Goal: Find specific fact: Find specific fact

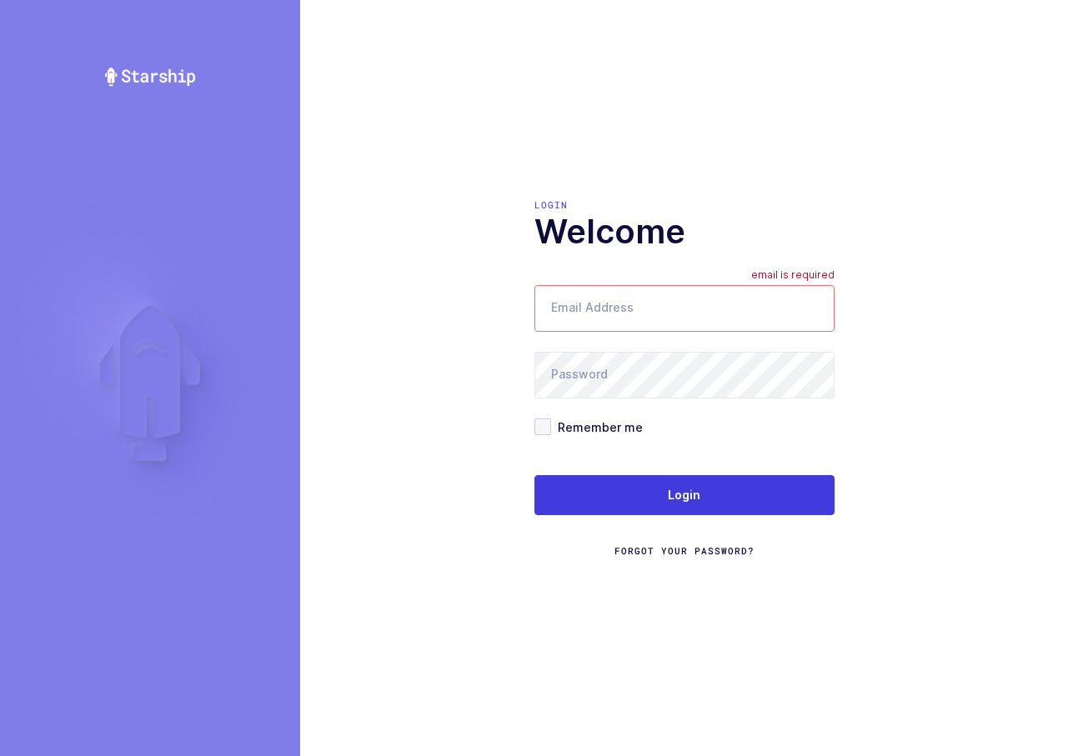
type input "[EMAIL_ADDRESS][DOMAIN_NAME]"
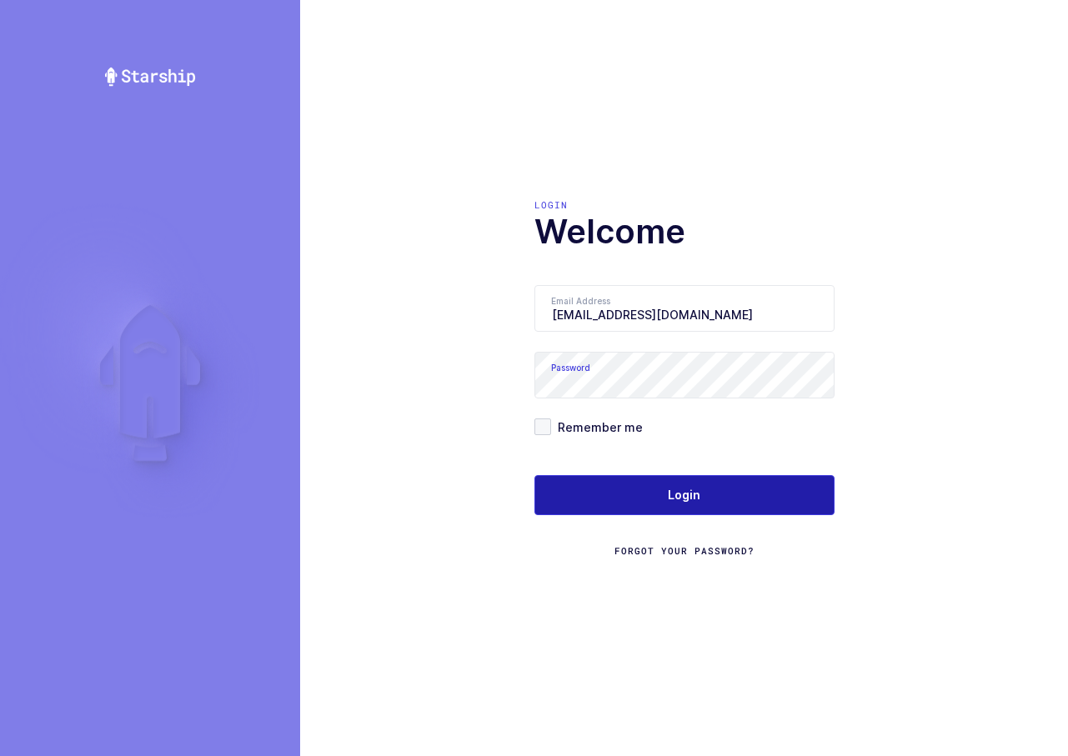
click at [629, 504] on button "Login" at bounding box center [684, 495] width 300 height 40
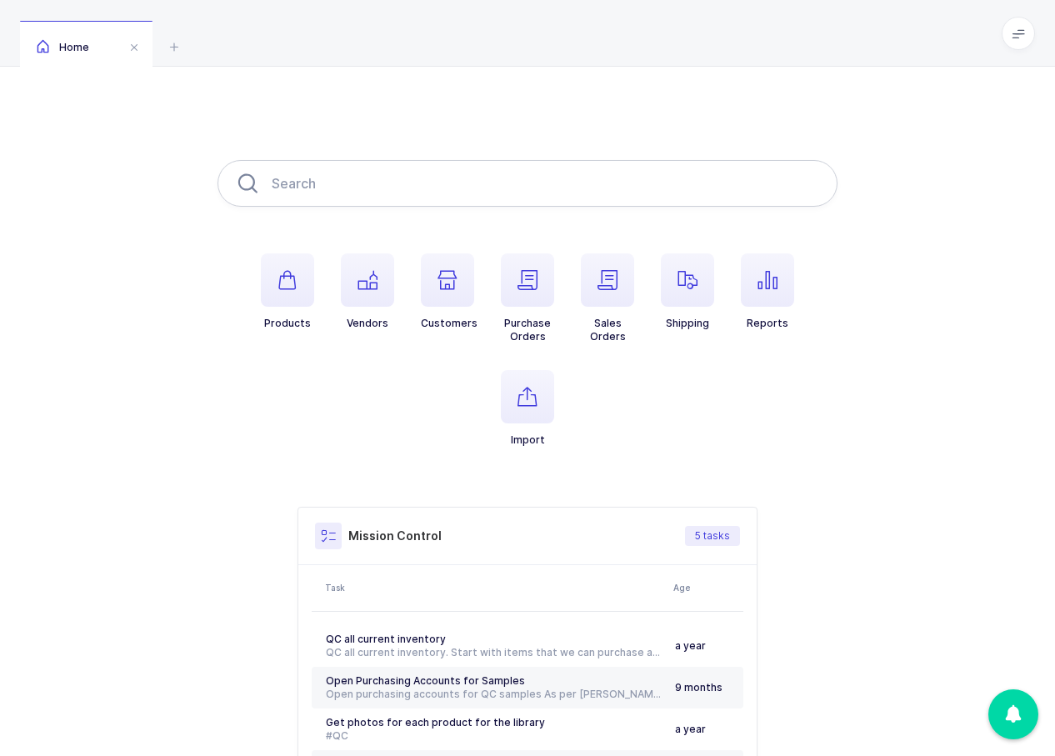
click at [638, 195] on input "text" at bounding box center [528, 183] width 620 height 47
type input "1870+"
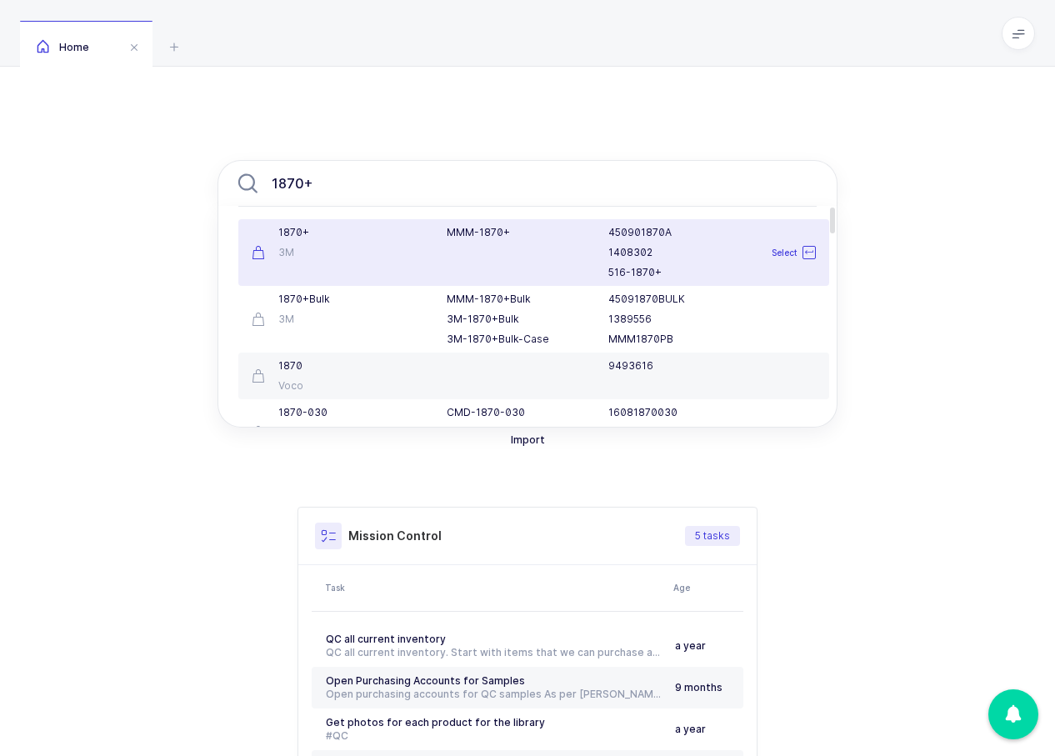
click at [593, 266] on div "MMM-1870+" at bounding box center [518, 252] width 163 height 53
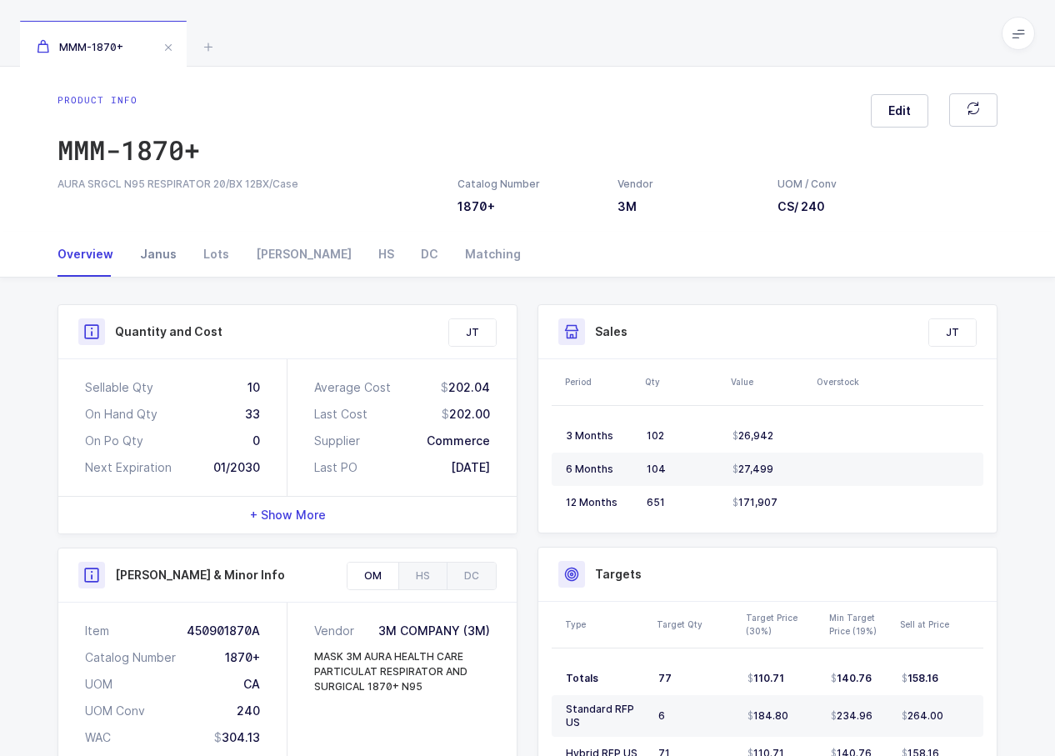
click at [165, 277] on div "Janus" at bounding box center [158, 254] width 63 height 45
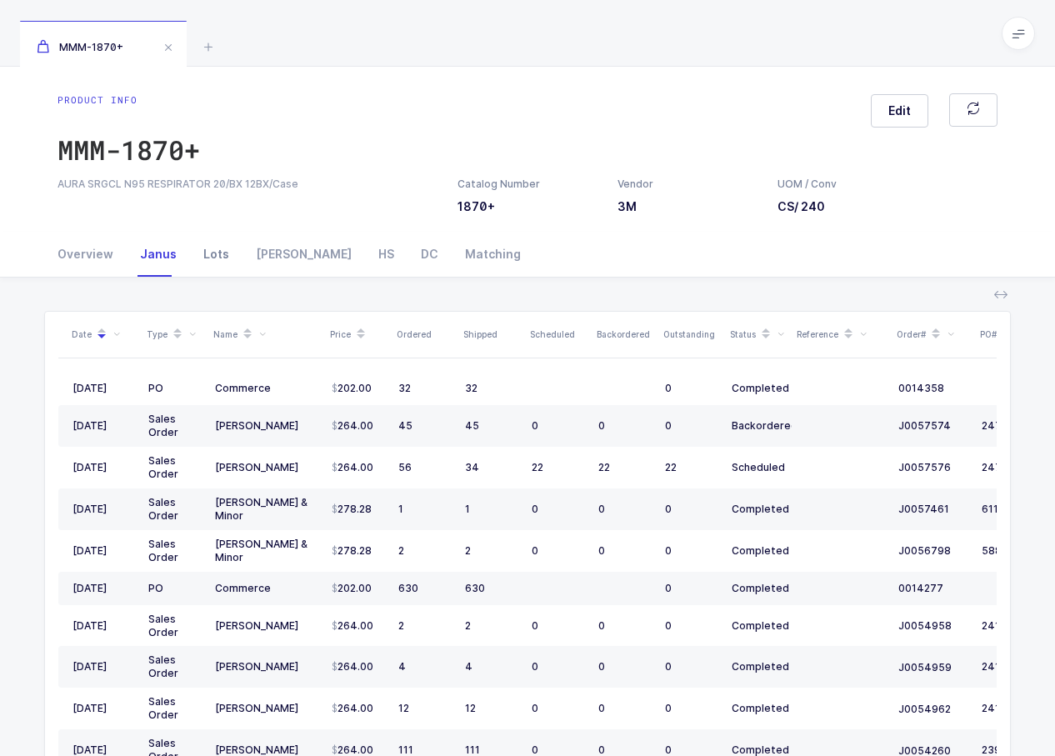
click at [211, 277] on div "Lots" at bounding box center [216, 254] width 53 height 45
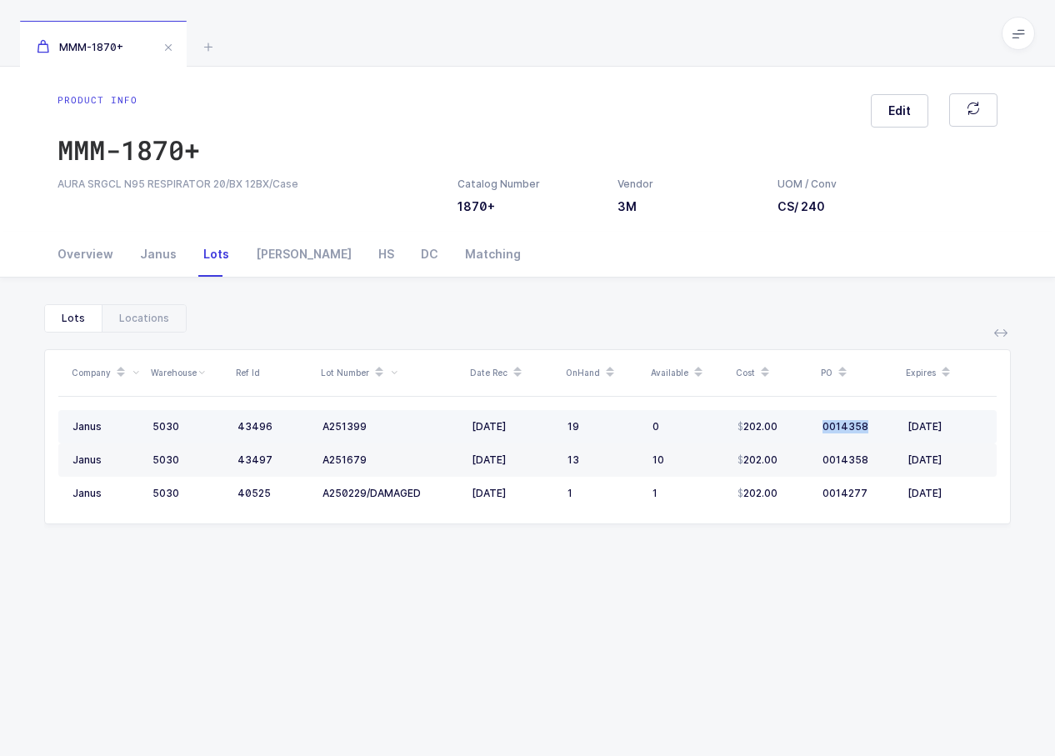
drag, startPoint x: 874, startPoint y: 451, endPoint x: 822, endPoint y: 450, distance: 52.5
click at [822, 443] on td "0014358" at bounding box center [858, 426] width 85 height 33
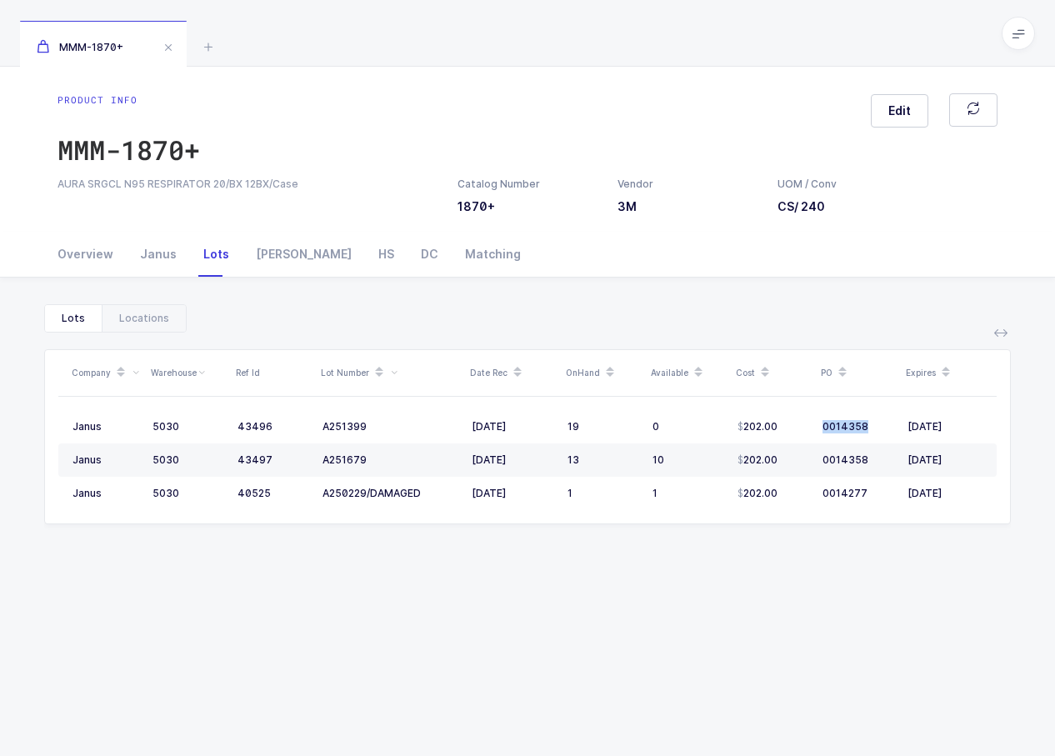
copy div "0014358"
click at [178, 144] on div "MMM-1870+" at bounding box center [129, 149] width 143 height 33
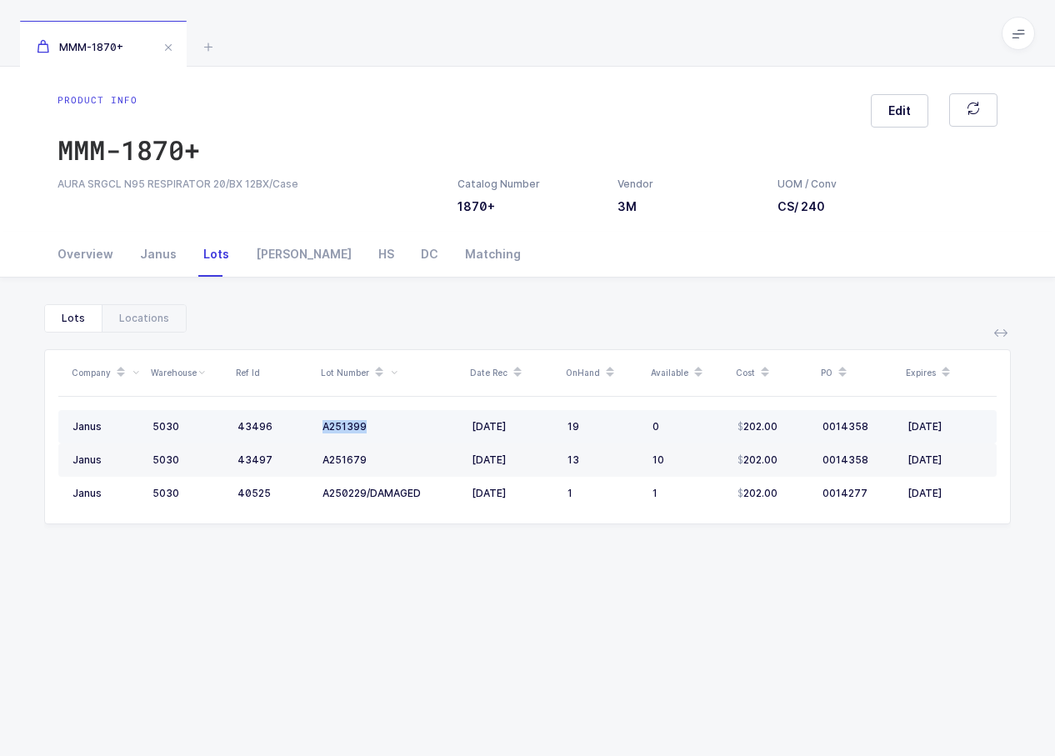
drag, startPoint x: 383, startPoint y: 446, endPoint x: 321, endPoint y: 453, distance: 63.0
click at [321, 443] on td "A251399" at bounding box center [390, 426] width 149 height 33
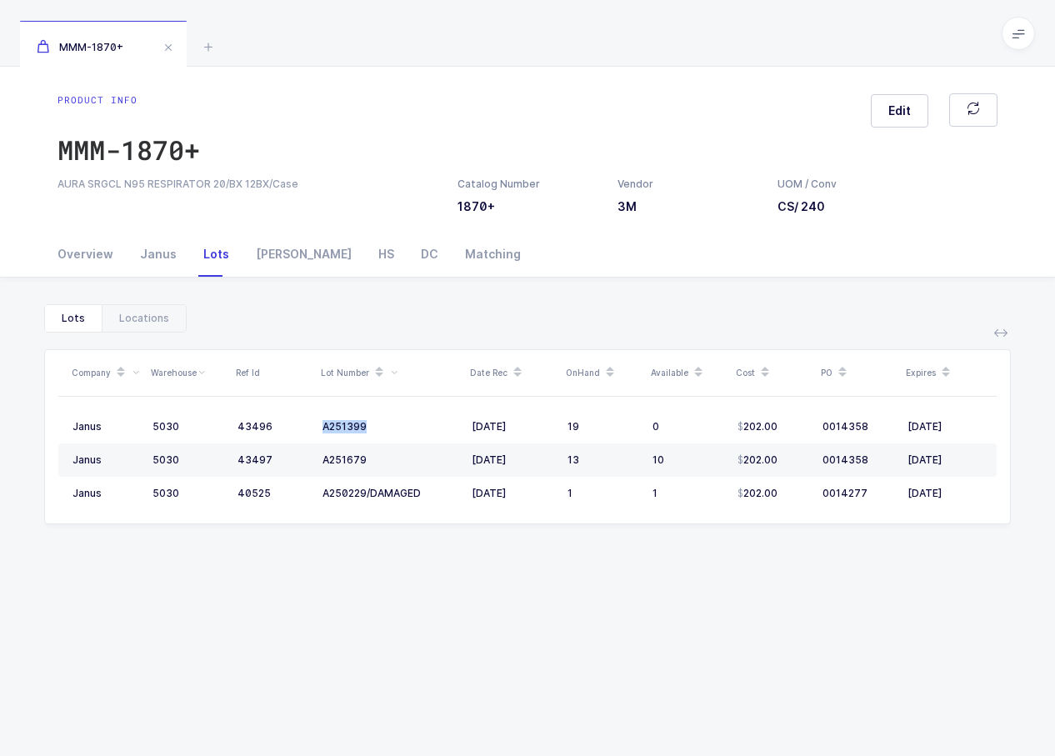
copy span "A251399"
drag, startPoint x: 381, startPoint y: 478, endPoint x: 313, endPoint y: 480, distance: 67.6
click at [313, 477] on tr "Janus 5030 43497 A251679 08/26/2025 13 10 202.00 0014358 06/16/2030" at bounding box center [527, 459] width 939 height 33
click at [367, 466] on span "A251679" at bounding box center [345, 459] width 44 height 13
drag, startPoint x: 371, startPoint y: 485, endPoint x: 323, endPoint y: 485, distance: 48.3
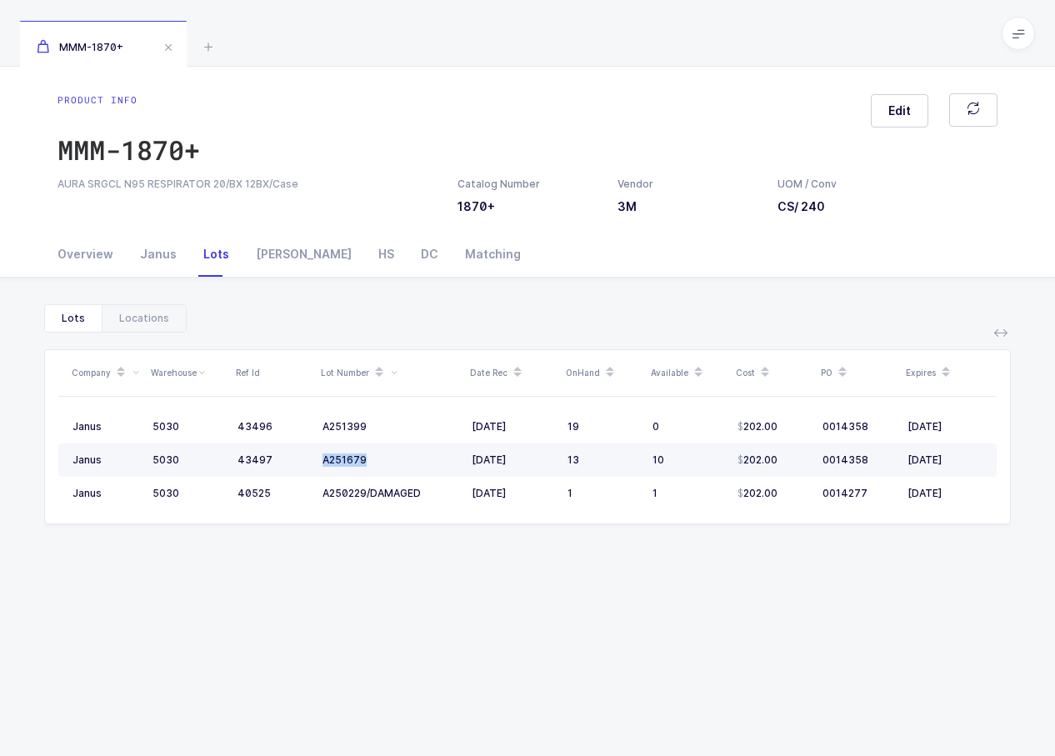
click at [323, 466] on span "A251679" at bounding box center [345, 459] width 44 height 13
copy span "A251679"
